Goal: Find specific page/section: Find specific page/section

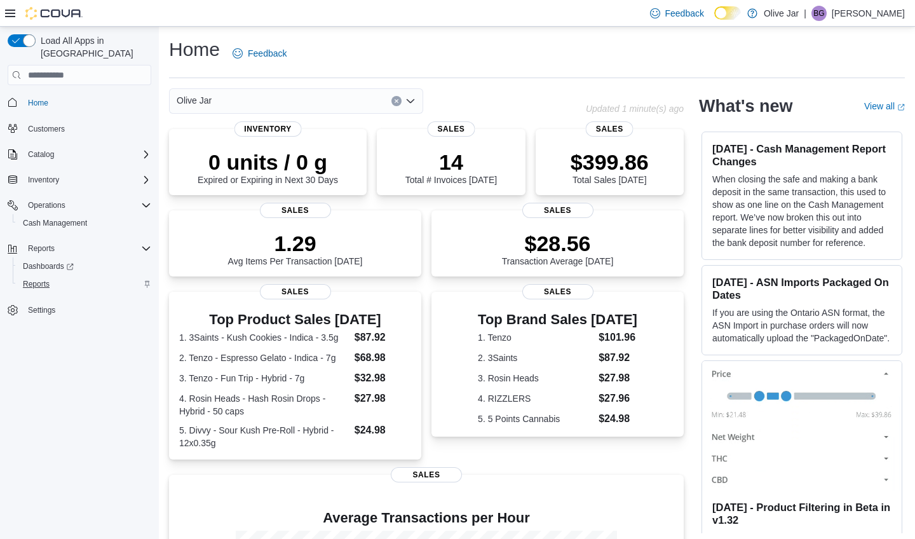
click at [42, 279] on span "Reports" at bounding box center [36, 284] width 27 height 10
